Goal: Check status: Check status

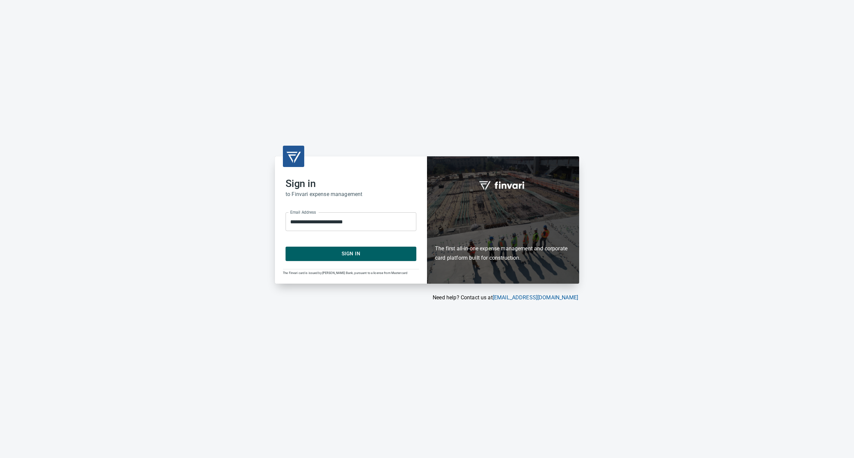
click at [344, 251] on span "Sign In" at bounding box center [351, 253] width 116 height 9
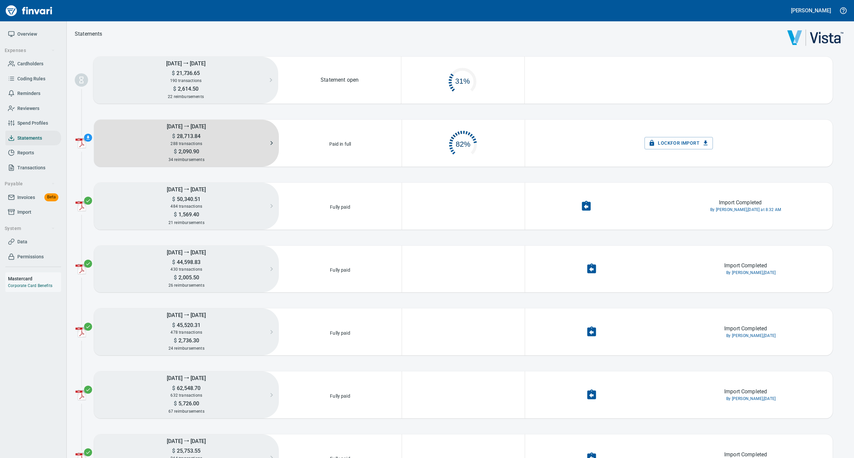
scroll to position [32, 115]
click at [204, 139] on h5 "$ 28,713.84" at bounding box center [186, 136] width 185 height 7
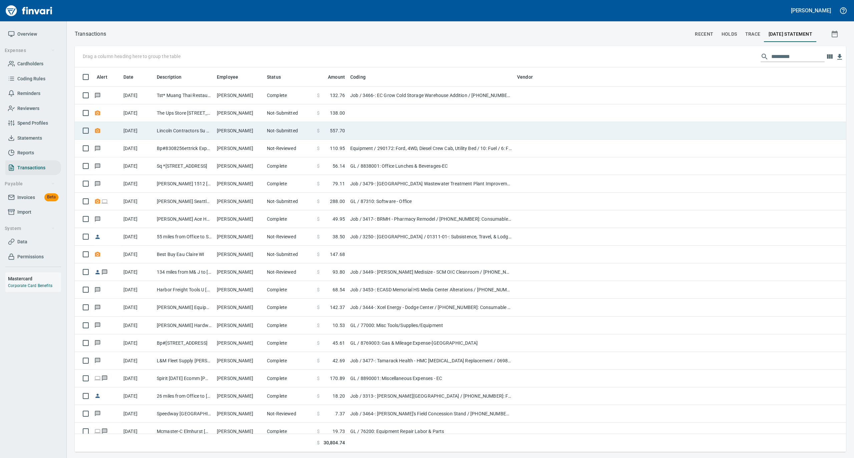
scroll to position [378, 758]
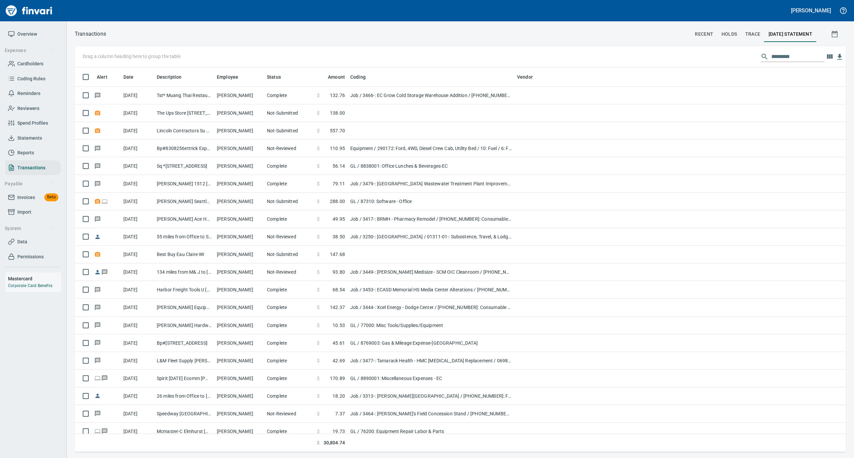
click at [778, 54] on input "text" at bounding box center [797, 56] width 53 height 11
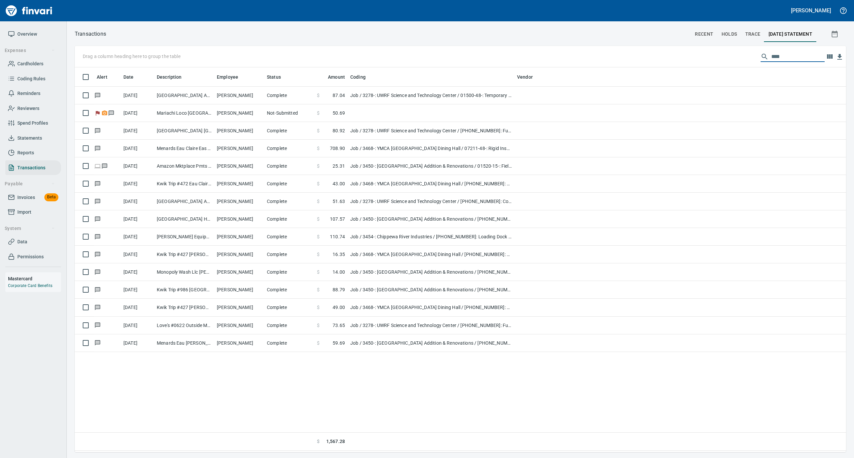
type input "****"
click at [42, 136] on span "Statements" at bounding box center [33, 138] width 50 height 8
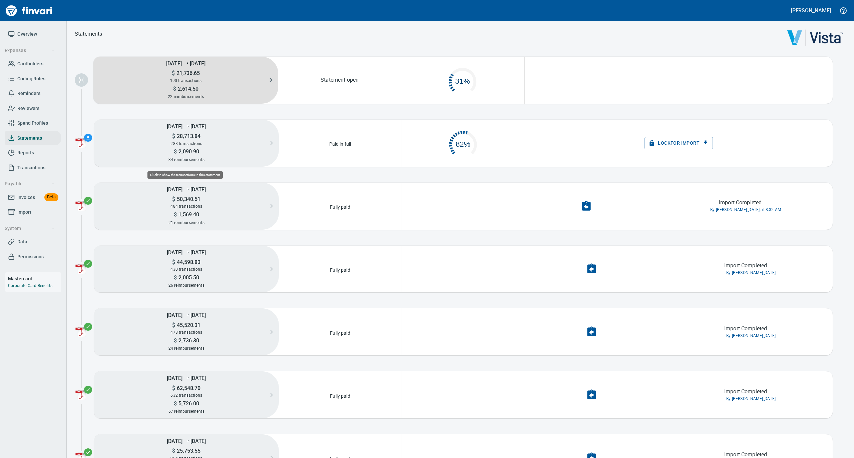
scroll to position [32, 115]
click at [181, 88] on span "2,614.50" at bounding box center [187, 89] width 22 height 6
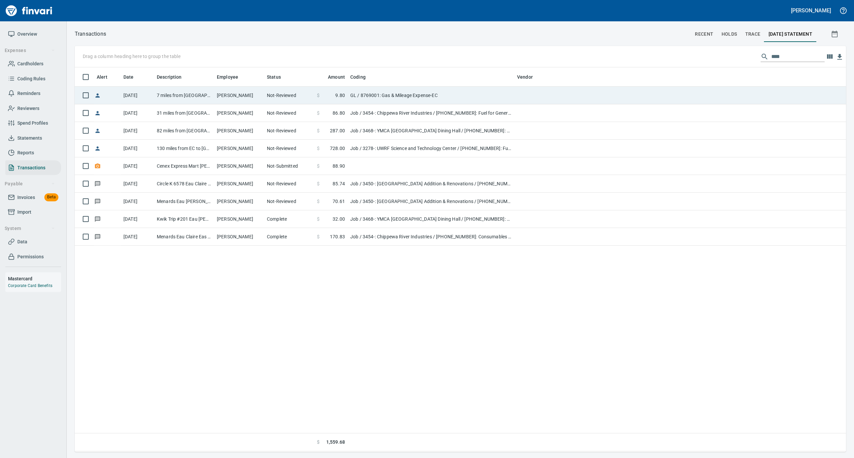
scroll to position [378, 764]
